Goal: Information Seeking & Learning: Learn about a topic

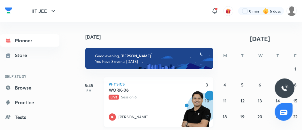
click at [109, 118] on icon at bounding box center [112, 117] width 7 height 7
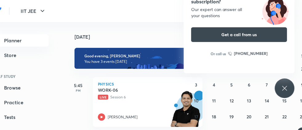
scroll to position [12, 11]
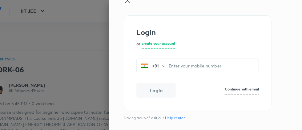
scroll to position [240, 11]
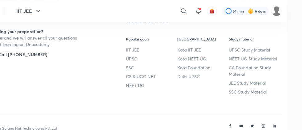
scroll to position [424, 16]
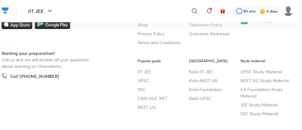
scroll to position [400, 3]
